Goal: Information Seeking & Learning: Learn about a topic

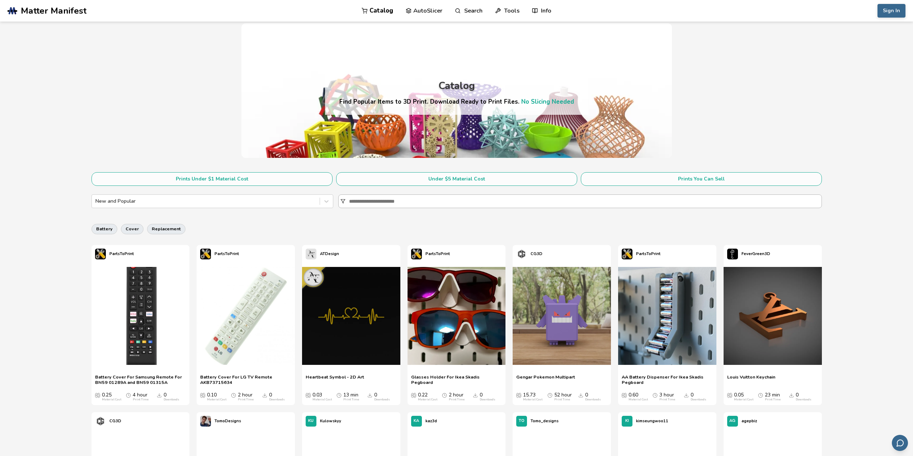
click at [370, 202] on input at bounding box center [585, 201] width 472 height 13
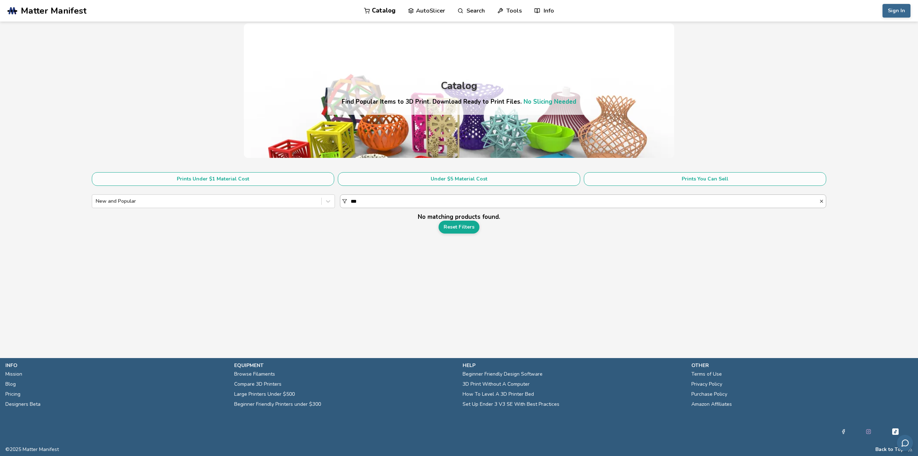
click at [365, 202] on input "***" at bounding box center [585, 201] width 468 height 13
type input "*****"
click at [474, 227] on link "Reset Filters" at bounding box center [459, 227] width 41 height 13
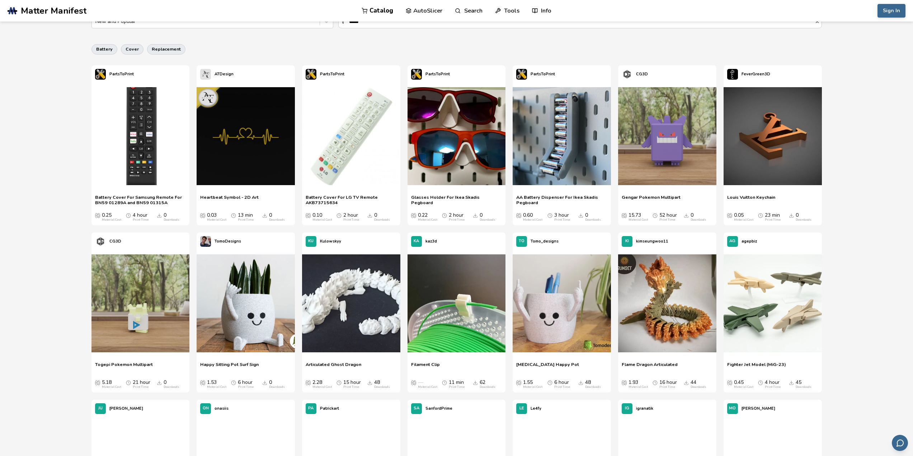
scroll to position [167, 0]
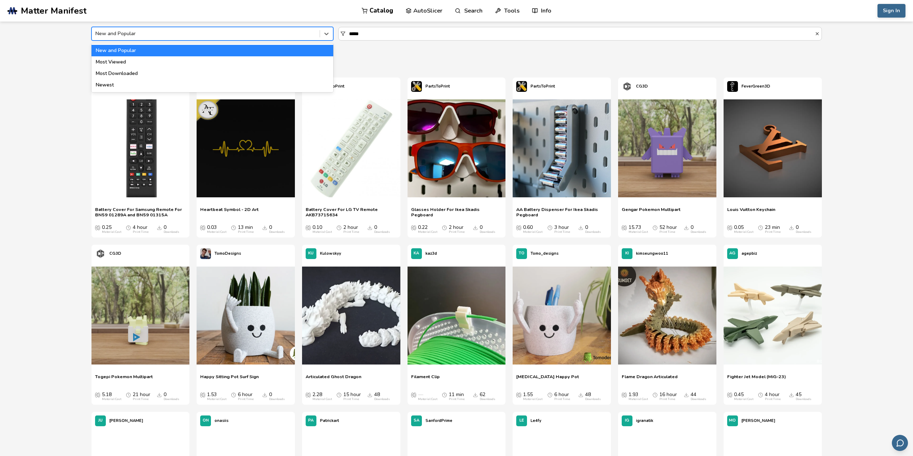
click at [263, 40] on div "New and Popular" at bounding box center [212, 34] width 242 height 14
click at [246, 65] on div "Most Viewed" at bounding box center [212, 61] width 242 height 11
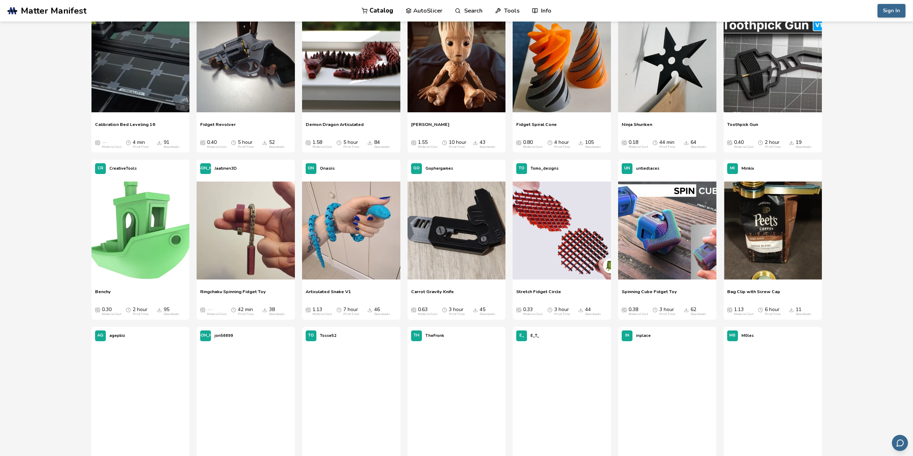
scroll to position [419, 0]
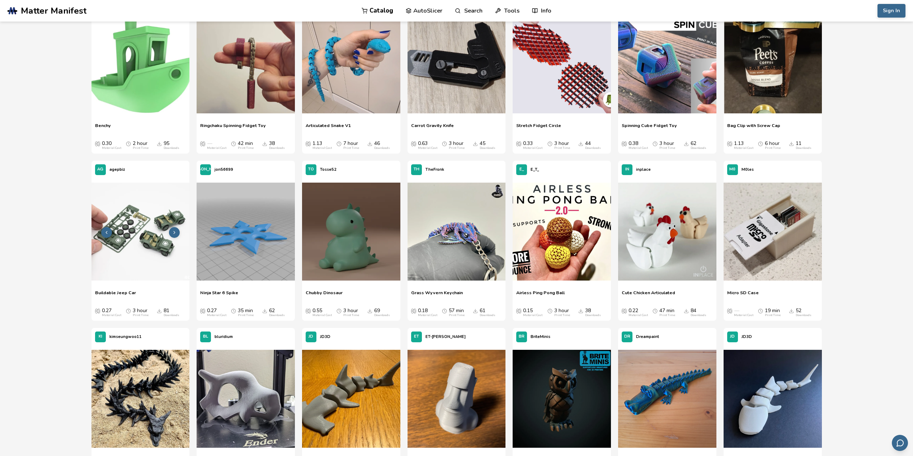
click at [159, 230] on img at bounding box center [140, 232] width 98 height 98
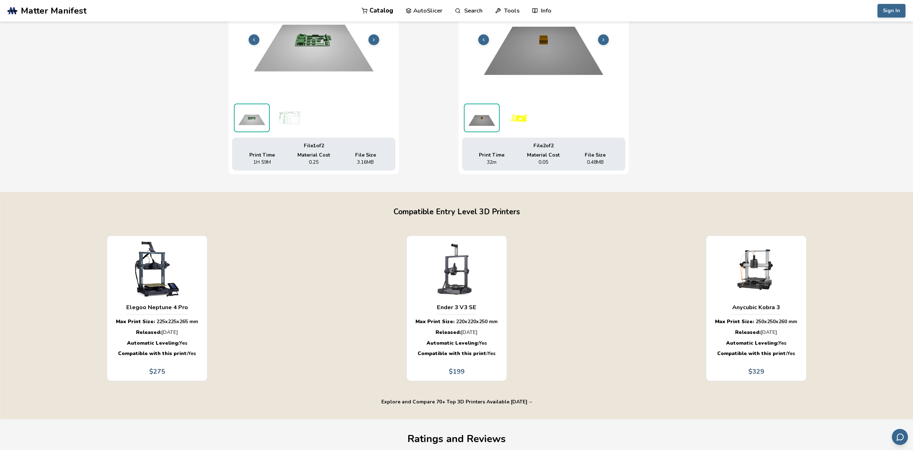
scroll to position [167, 3]
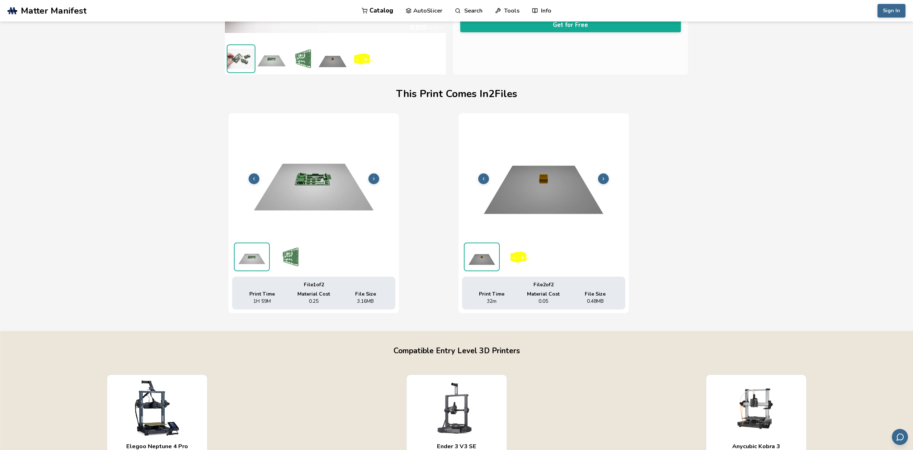
click at [292, 161] on img at bounding box center [313, 178] width 163 height 122
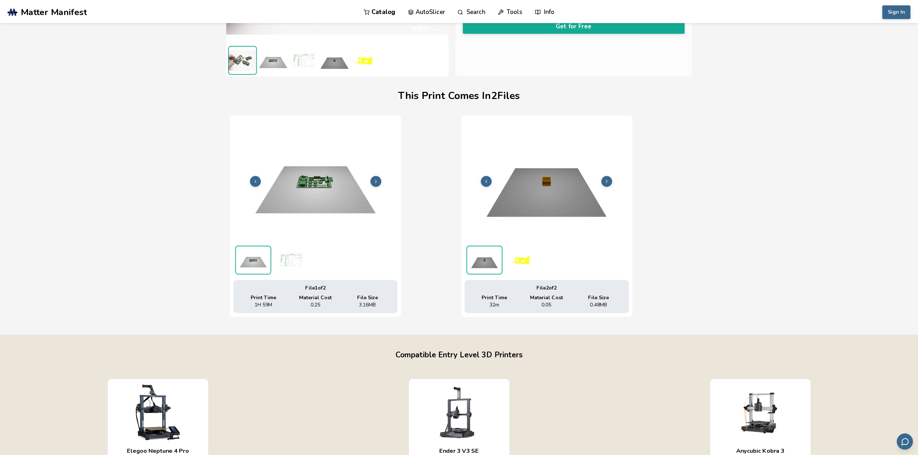
scroll to position [167, 0]
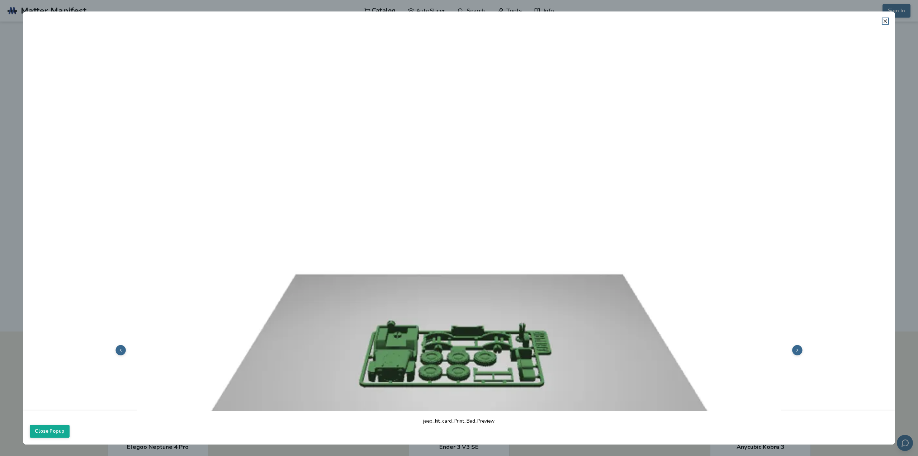
click at [792, 345] on button at bounding box center [797, 350] width 10 height 10
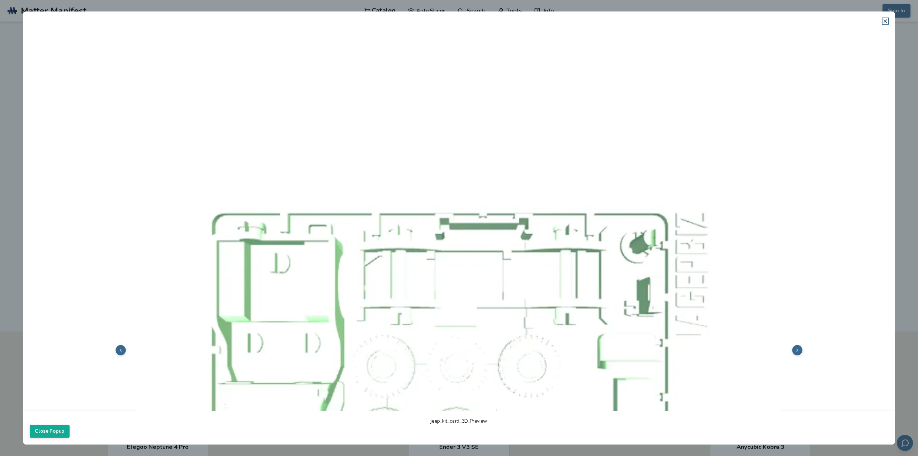
scroll to position [283, 0]
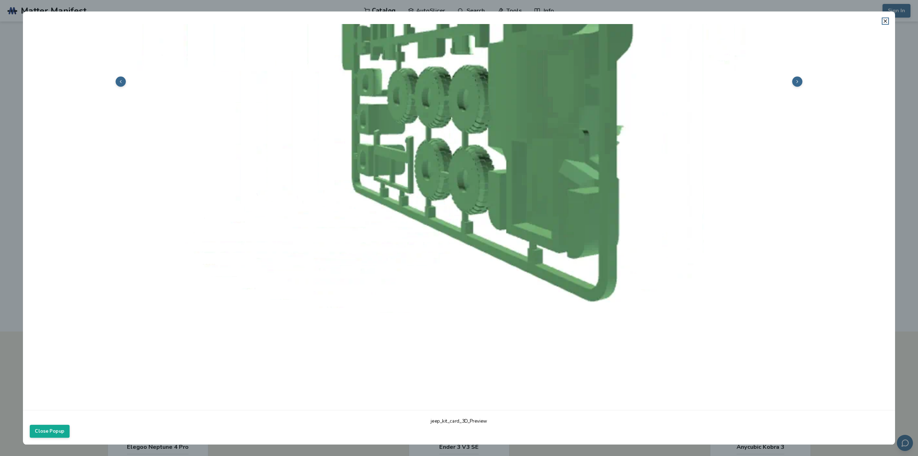
drag, startPoint x: 651, startPoint y: 280, endPoint x: 647, endPoint y: 274, distance: 7.3
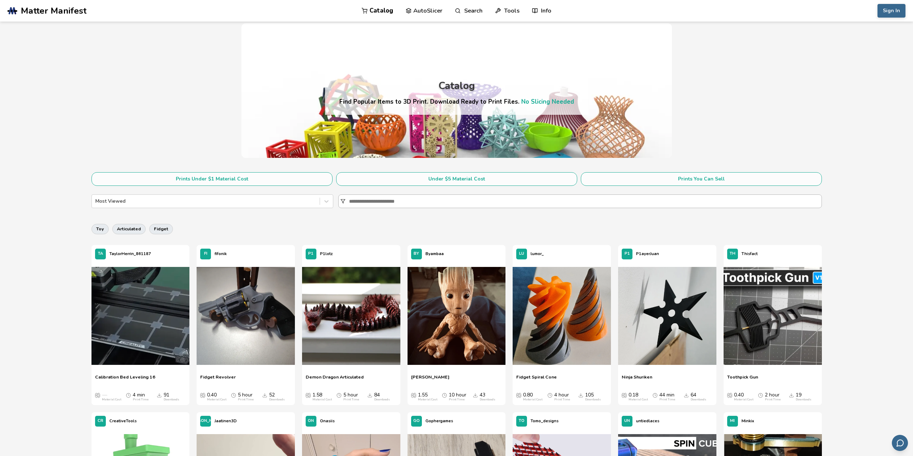
click at [438, 204] on input at bounding box center [585, 201] width 472 height 13
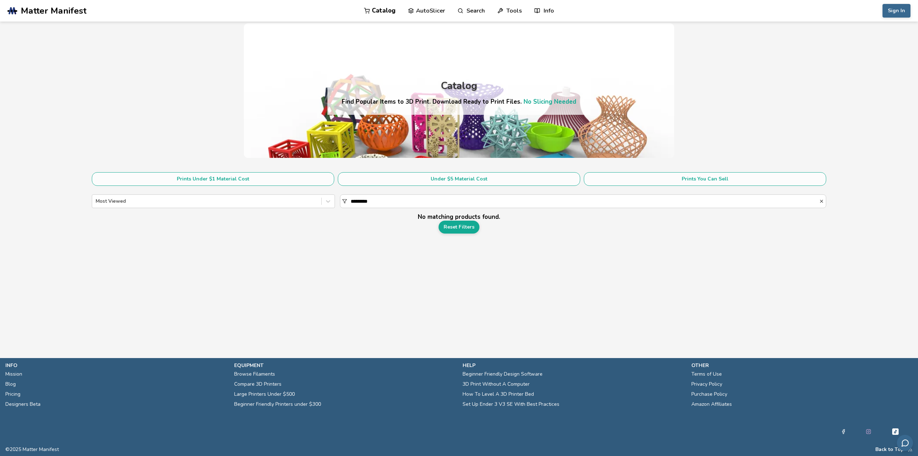
type input "*********"
